Goal: Transaction & Acquisition: Purchase product/service

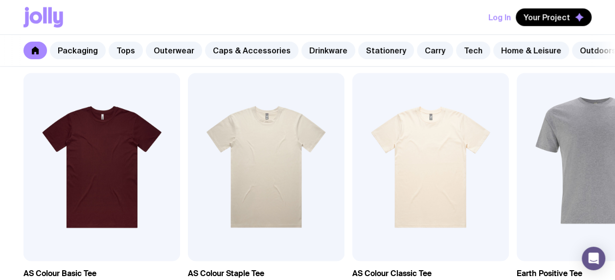
scroll to position [538, 0]
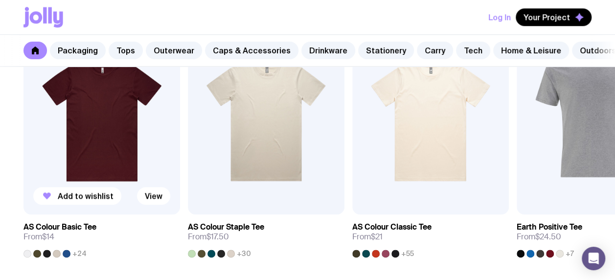
click at [83, 256] on span "+24" at bounding box center [79, 253] width 14 height 8
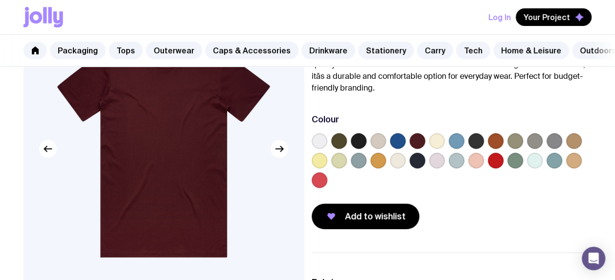
scroll to position [98, 0]
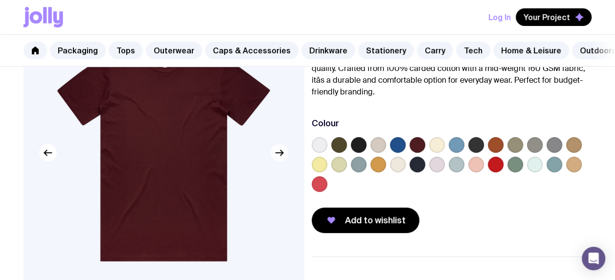
click at [284, 161] on button "button" at bounding box center [279, 153] width 18 height 18
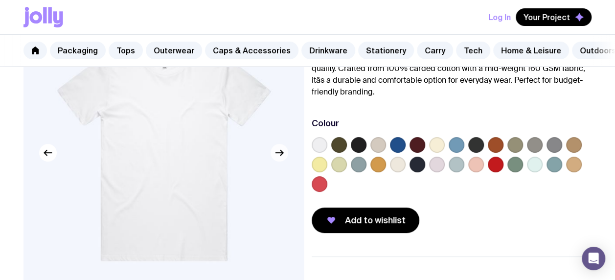
click at [283, 158] on icon "button" at bounding box center [279, 153] width 12 height 12
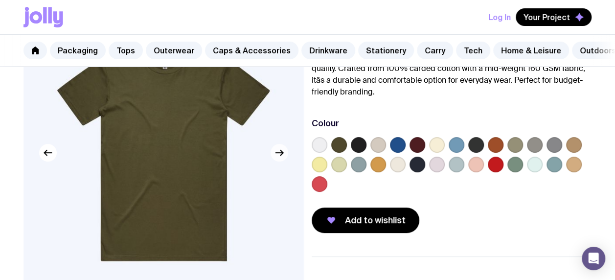
click at [283, 158] on icon "button" at bounding box center [279, 153] width 12 height 12
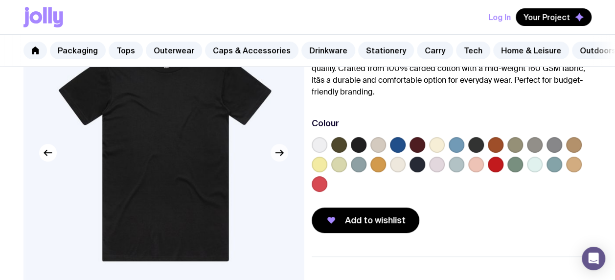
click at [283, 158] on icon "button" at bounding box center [279, 153] width 12 height 12
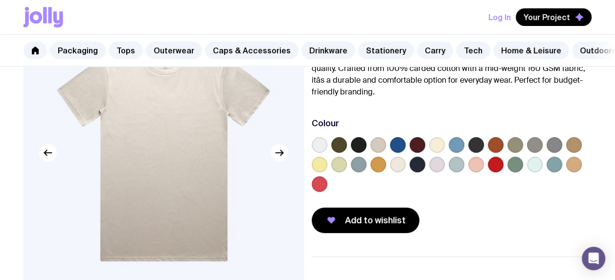
click at [283, 158] on icon "button" at bounding box center [279, 153] width 12 height 12
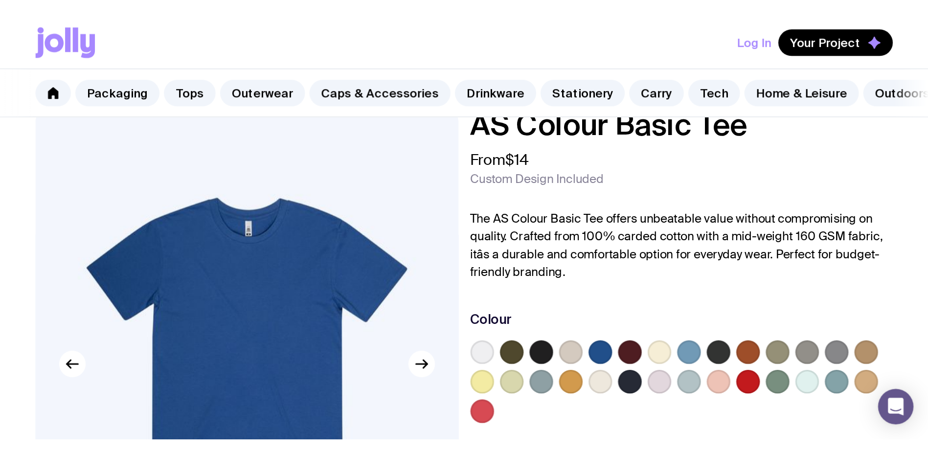
scroll to position [0, 0]
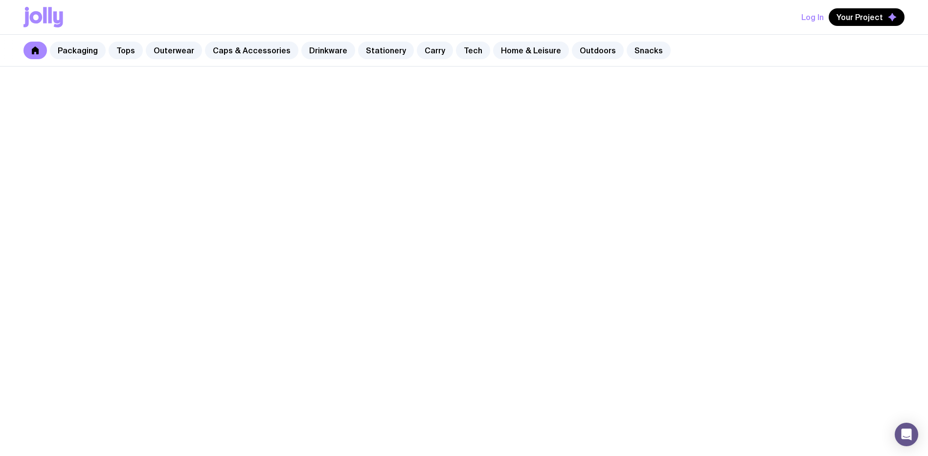
scroll to position [538, 0]
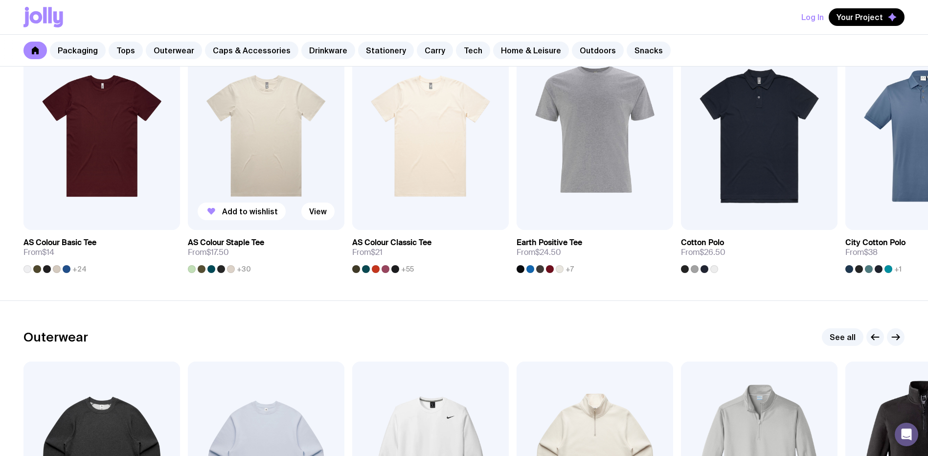
click at [245, 270] on span "+30" at bounding box center [244, 269] width 14 height 8
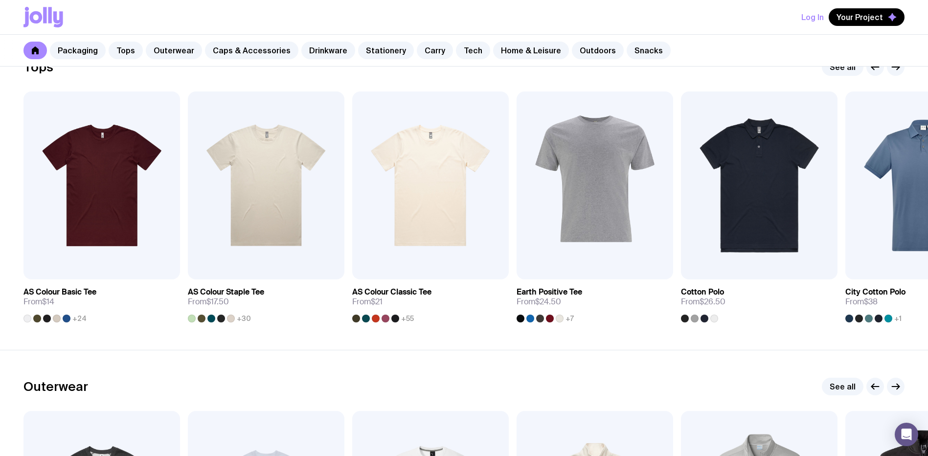
scroll to position [489, 0]
click at [554, 279] on h3 "Earth Positive Tee" at bounding box center [550, 292] width 66 height 10
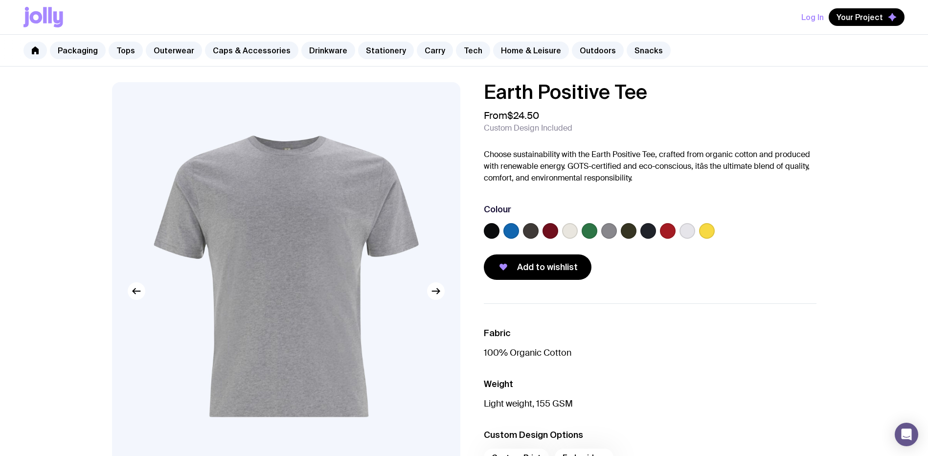
click at [593, 231] on label at bounding box center [589, 231] width 16 height 16
click at [0, 0] on input "radio" at bounding box center [0, 0] width 0 height 0
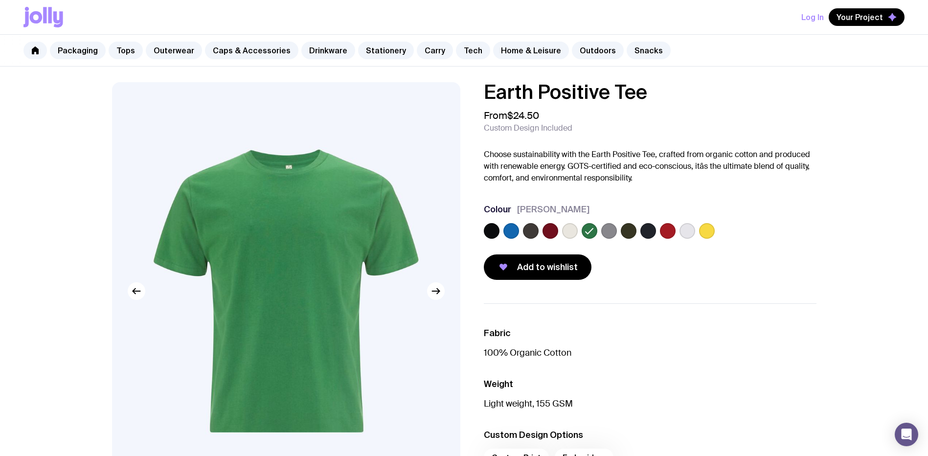
click at [614, 232] on label at bounding box center [668, 231] width 16 height 16
click at [0, 0] on input "radio" at bounding box center [0, 0] width 0 height 0
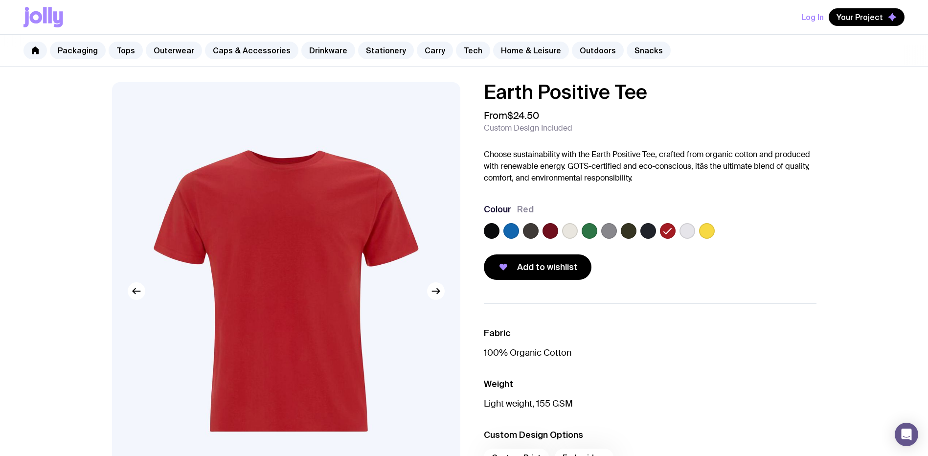
click at [587, 231] on label at bounding box center [589, 231] width 16 height 16
click at [0, 0] on input "radio" at bounding box center [0, 0] width 0 height 0
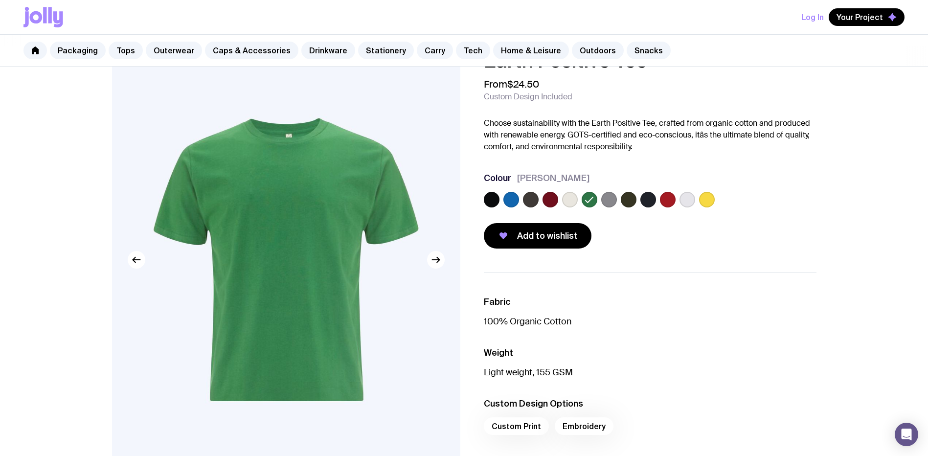
scroll to position [49, 0]
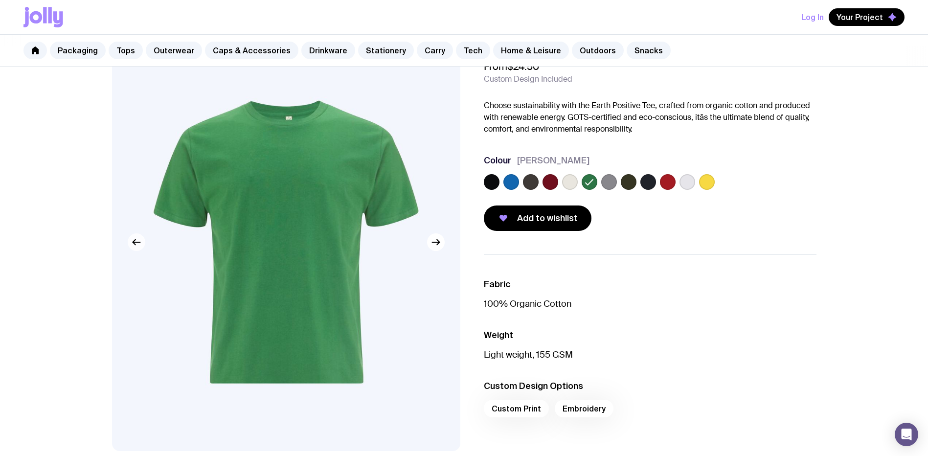
click at [136, 245] on icon "button" at bounding box center [137, 242] width 12 height 12
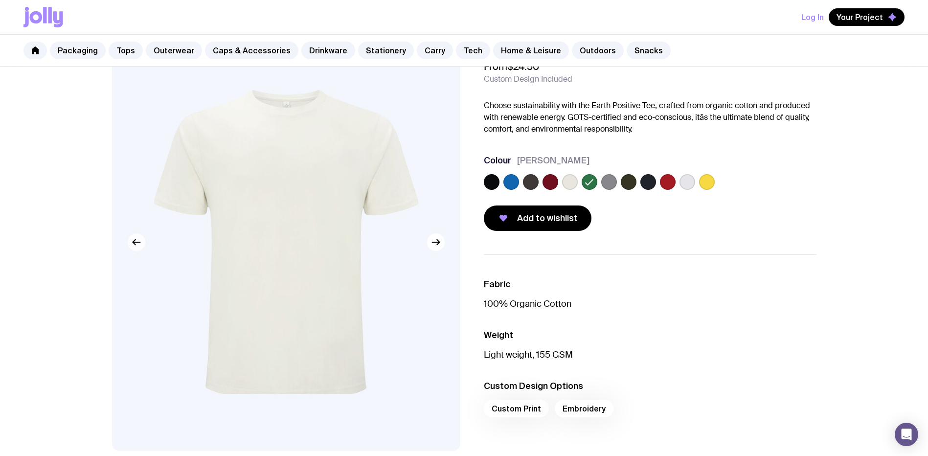
click at [136, 245] on icon "button" at bounding box center [137, 242] width 12 height 12
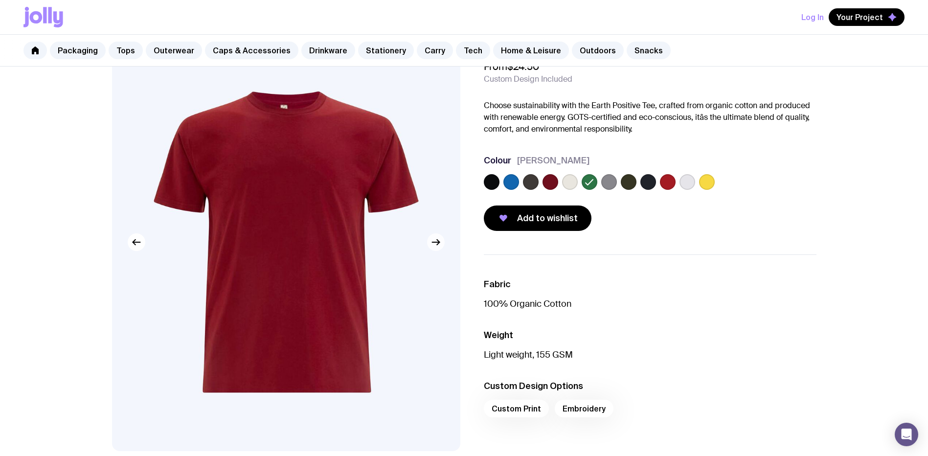
click at [438, 243] on icon "button" at bounding box center [436, 242] width 12 height 12
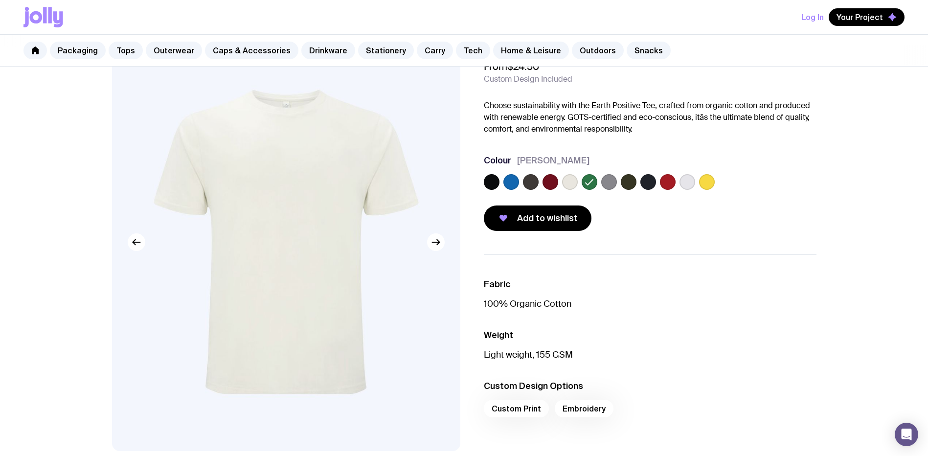
click at [614, 178] on label at bounding box center [707, 182] width 16 height 16
click at [0, 0] on input "radio" at bounding box center [0, 0] width 0 height 0
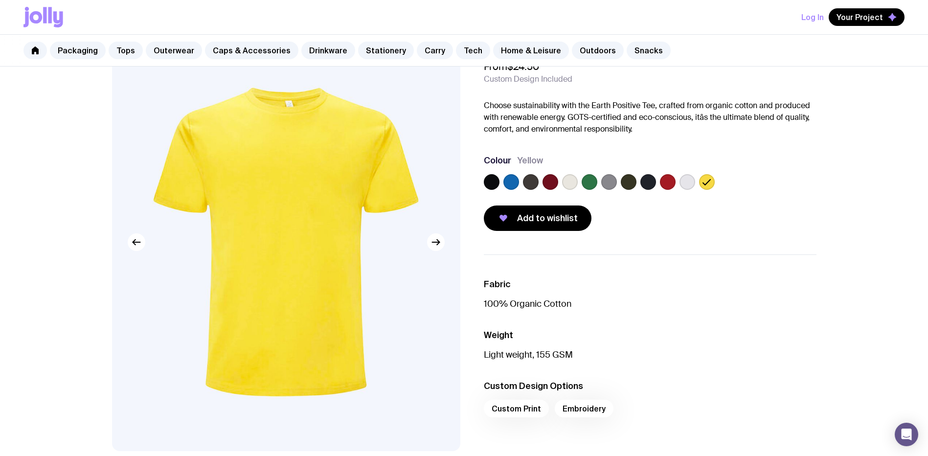
click at [512, 181] on label at bounding box center [511, 182] width 16 height 16
click at [0, 0] on input "radio" at bounding box center [0, 0] width 0 height 0
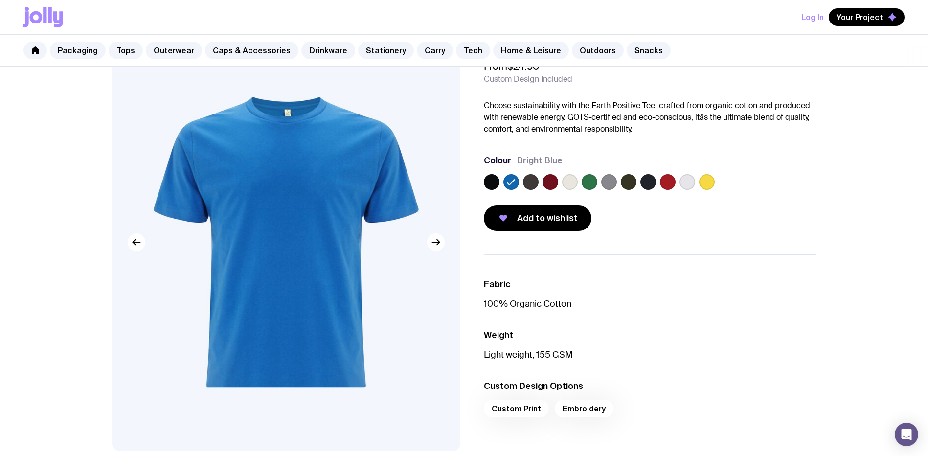
click at [609, 181] on label at bounding box center [609, 182] width 16 height 16
click at [0, 0] on input "radio" at bounding box center [0, 0] width 0 height 0
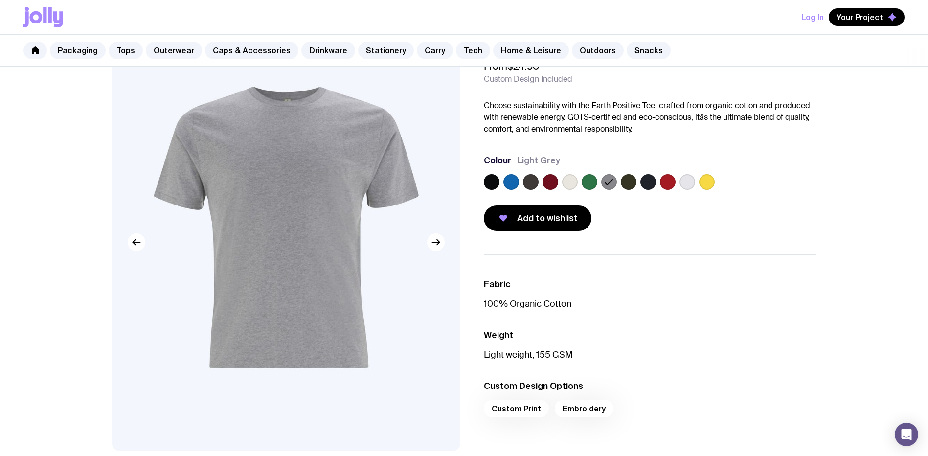
click at [548, 183] on label at bounding box center [550, 182] width 16 height 16
click at [0, 0] on input "radio" at bounding box center [0, 0] width 0 height 0
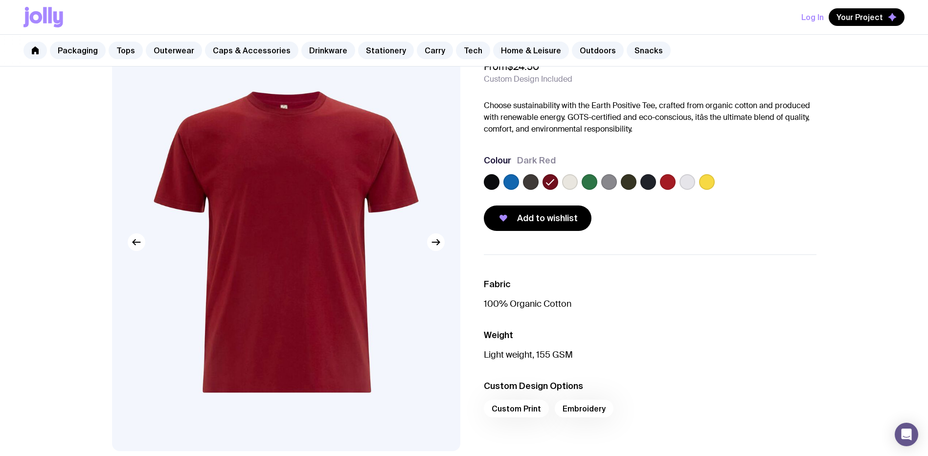
click at [614, 179] on label at bounding box center [668, 182] width 16 height 16
click at [0, 0] on input "radio" at bounding box center [0, 0] width 0 height 0
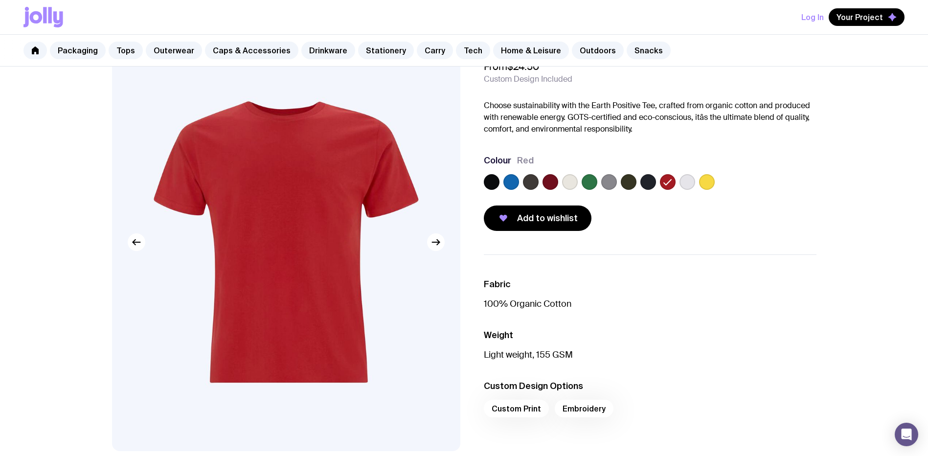
click at [550, 185] on label at bounding box center [550, 182] width 16 height 16
click at [0, 0] on input "radio" at bounding box center [0, 0] width 0 height 0
